Goal: Transaction & Acquisition: Book appointment/travel/reservation

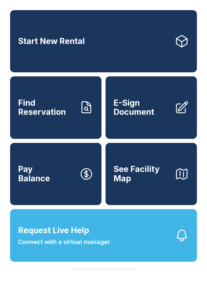
click at [79, 46] on span "Start New Rental" at bounding box center [51, 41] width 67 height 9
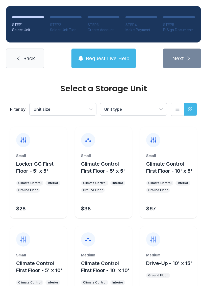
click at [92, 108] on button "Unit size" at bounding box center [63, 109] width 67 height 12
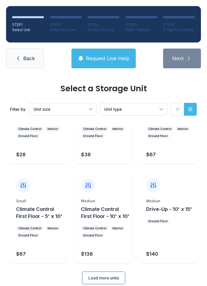
scroll to position [55, 0]
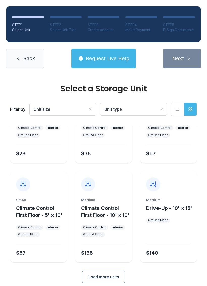
click at [109, 280] on span "Load more units" at bounding box center [103, 277] width 31 height 6
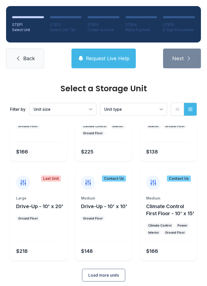
scroll to position [263, 0]
click at [28, 49] on link "Back" at bounding box center [25, 59] width 38 height 20
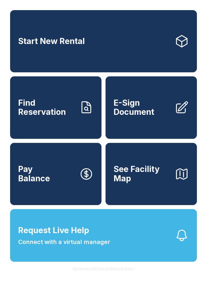
click at [82, 36] on link "Start New Rental" at bounding box center [103, 41] width 187 height 62
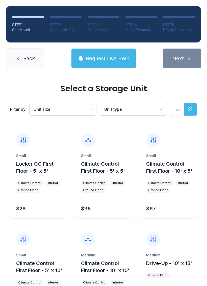
click at [161, 110] on button "Unit type" at bounding box center [133, 109] width 67 height 12
click at [89, 110] on button "Unit size" at bounding box center [63, 109] width 67 height 12
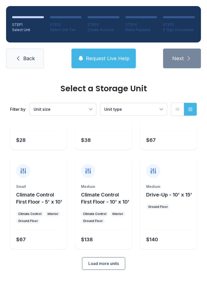
scroll to position [67, 0]
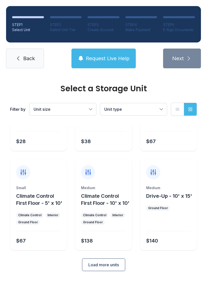
click at [102, 268] on span "Load more units" at bounding box center [103, 265] width 31 height 6
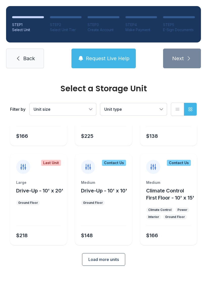
scroll to position [280, 0]
click at [116, 262] on span "Load more units" at bounding box center [103, 259] width 31 height 6
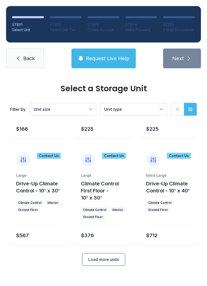
scroll to position [493, 0]
click at [114, 262] on span "Load more units" at bounding box center [103, 259] width 31 height 6
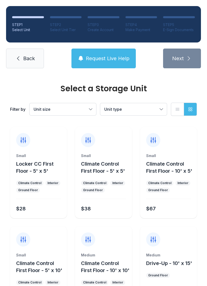
scroll to position [0, 0]
click at [22, 61] on link "Back" at bounding box center [25, 59] width 38 height 20
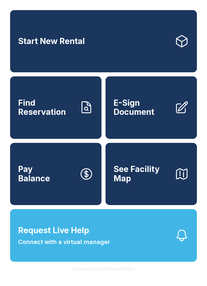
click at [67, 176] on button "Pay Balance" at bounding box center [56, 174] width 92 height 62
